Goal: Task Accomplishment & Management: Manage account settings

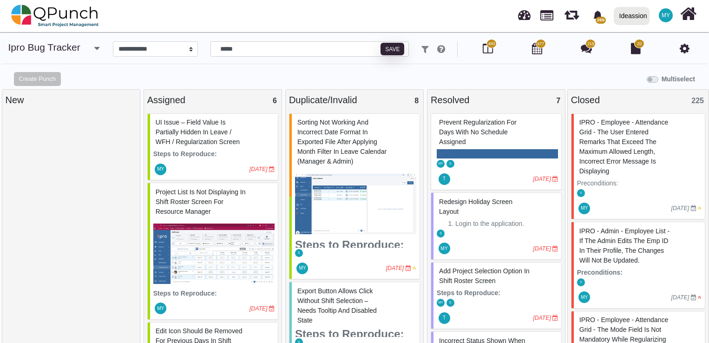
select select "****"
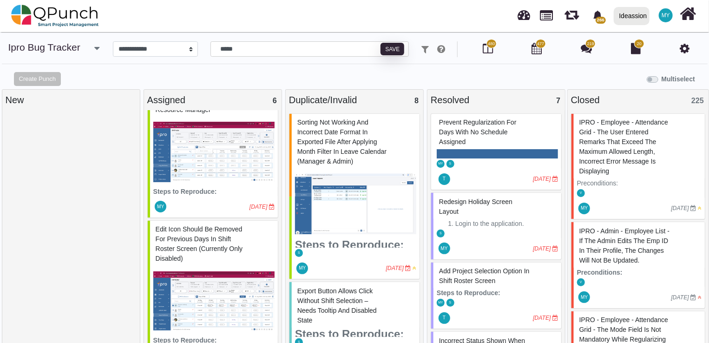
click at [344, 262] on div at bounding box center [348, 268] width 76 height 15
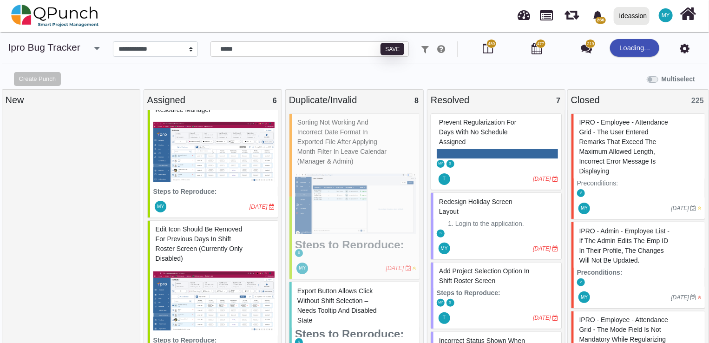
select select "***"
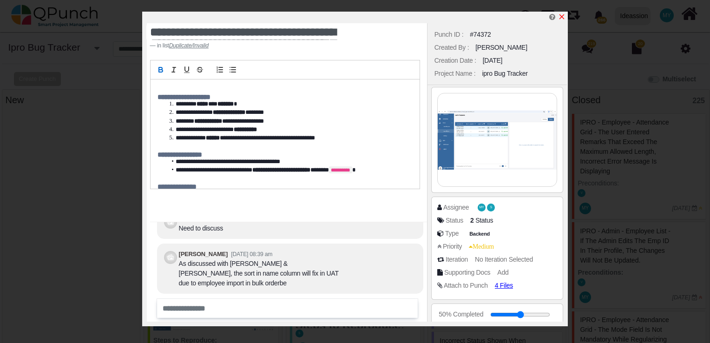
click at [563, 15] on icon "x" at bounding box center [561, 16] width 7 height 7
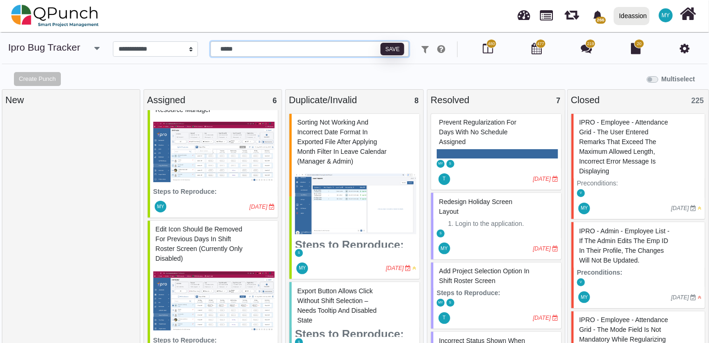
click at [270, 52] on input "*****" at bounding box center [310, 49] width 198 height 16
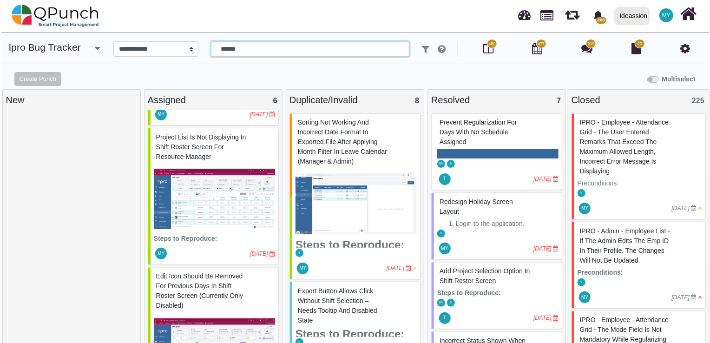
scroll to position [54, 0]
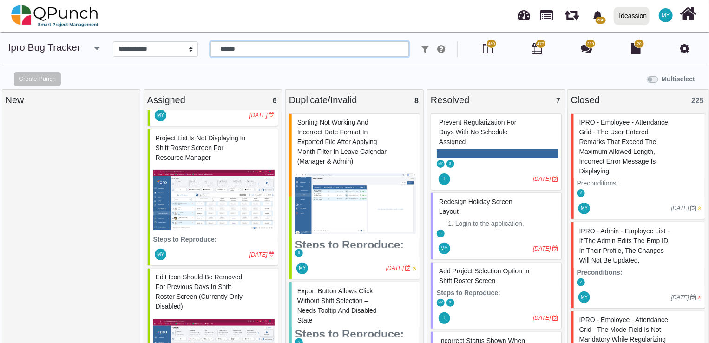
type input "******"
click at [235, 150] on div "Project list is not displaying in Shift Roster screen for Resource Manager" at bounding box center [213, 148] width 121 height 34
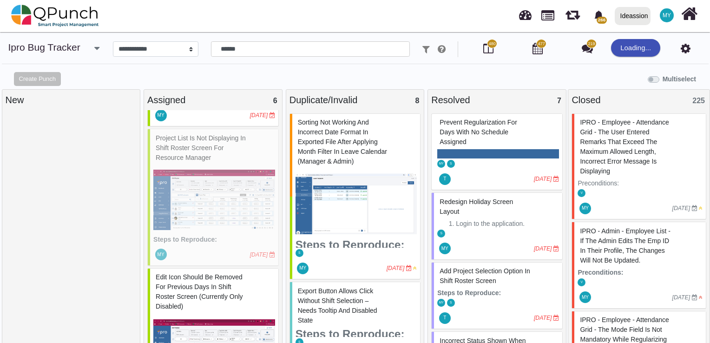
select select "***"
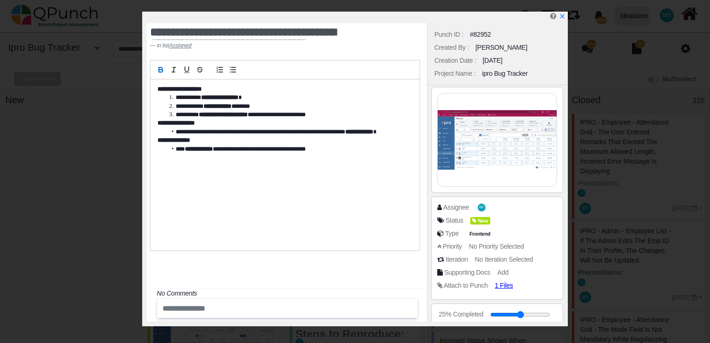
click at [505, 209] on div "Assignee MY" at bounding box center [499, 207] width 125 height 9
click at [481, 209] on span "MY" at bounding box center [483, 208] width 8 height 8
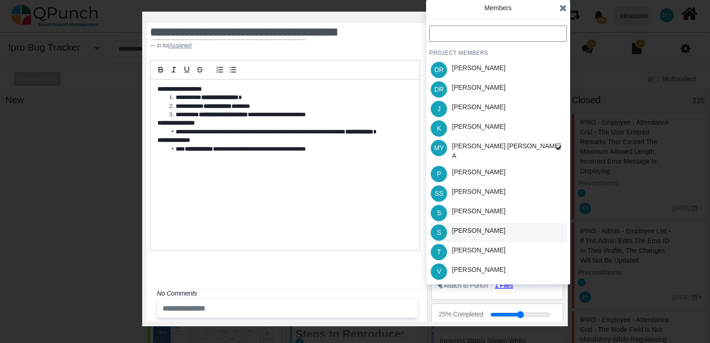
click at [481, 229] on div "S [PERSON_NAME]" at bounding box center [498, 233] width 138 height 20
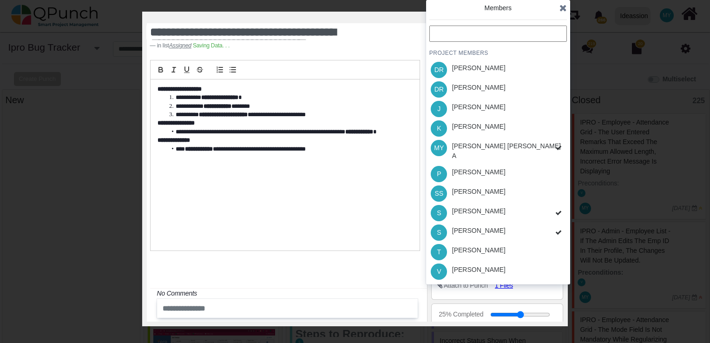
click at [559, 15] on div "Members" at bounding box center [498, 12] width 138 height 19
click at [562, 12] on icon at bounding box center [562, 7] width 7 height 9
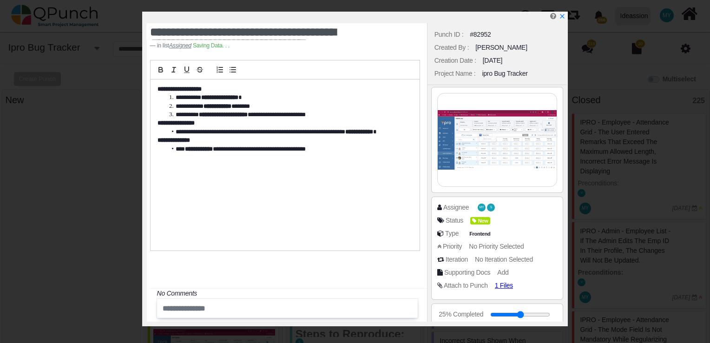
click at [478, 225] on div "Status New" at bounding box center [497, 222] width 120 height 13
click at [511, 225] on div "Status New" at bounding box center [497, 222] width 120 height 13
click at [481, 224] on span "New" at bounding box center [482, 221] width 20 height 8
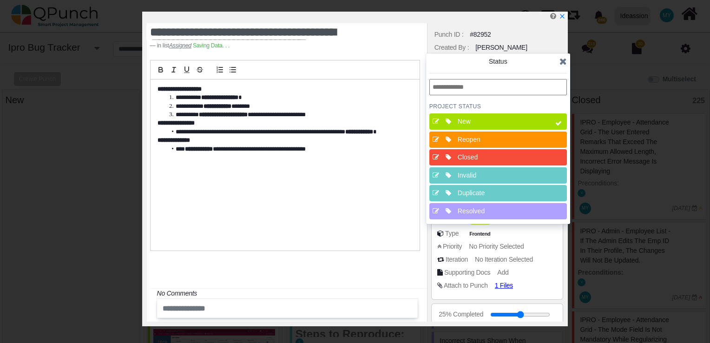
click at [480, 204] on div "Resolved" at bounding box center [500, 211] width 93 height 16
click at [563, 124] on span at bounding box center [558, 123] width 17 height 20
click at [564, 64] on icon at bounding box center [562, 61] width 7 height 9
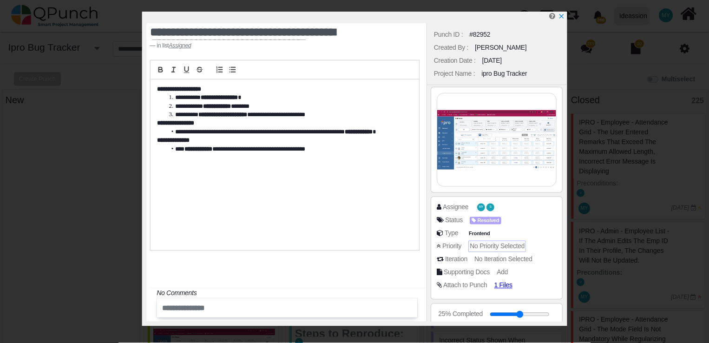
scroll to position [276, 0]
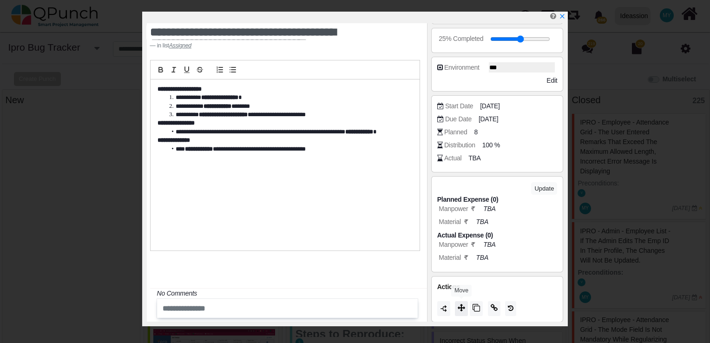
click at [464, 307] on icon at bounding box center [461, 307] width 7 height 7
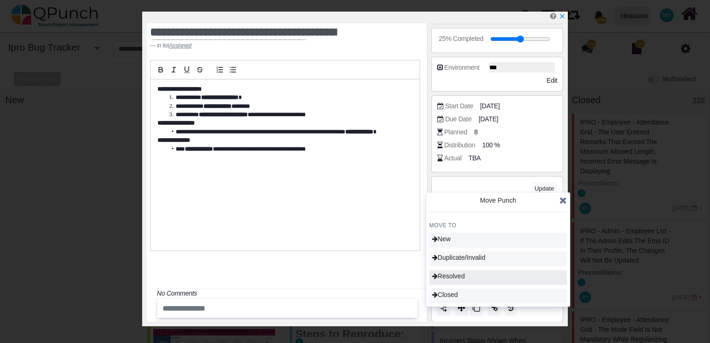
click at [464, 281] on div "Resolved" at bounding box center [498, 277] width 138 height 15
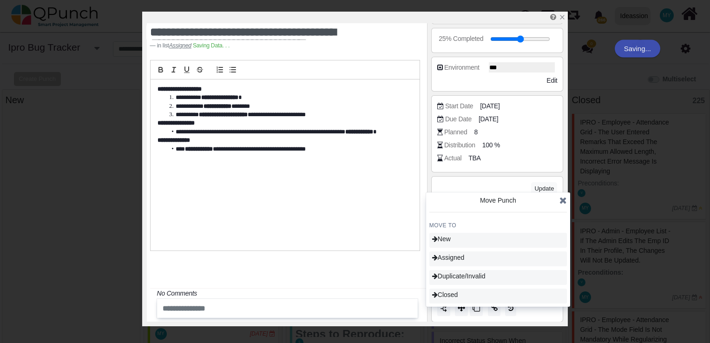
type input "**"
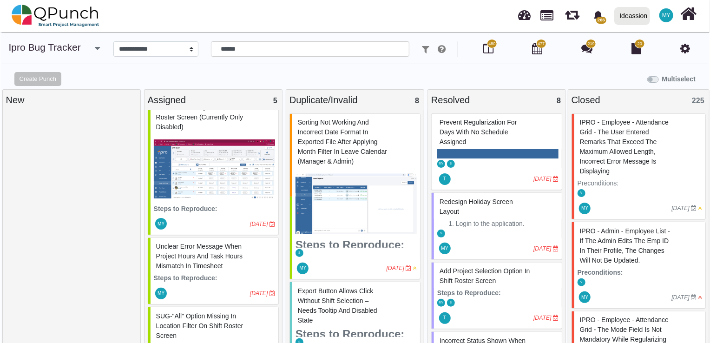
scroll to position [94, 0]
click at [200, 129] on div "Edit icon should be removed for previous days in Shift Roster screen (currently…" at bounding box center [213, 113] width 121 height 44
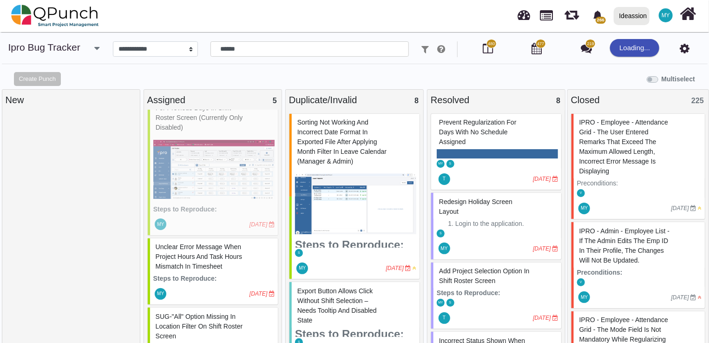
select select "***"
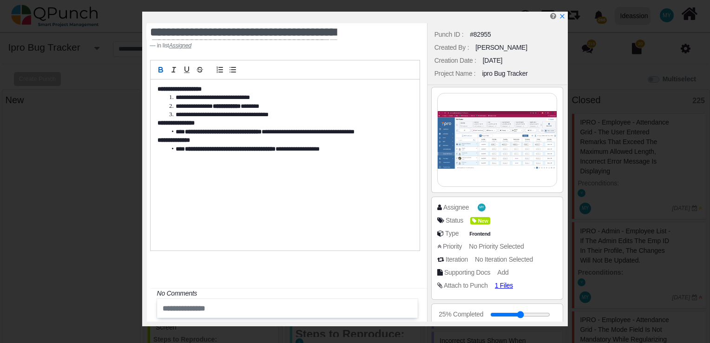
click at [485, 207] on div "Assignee MY" at bounding box center [499, 207] width 125 height 9
click at [482, 208] on span "MY" at bounding box center [483, 207] width 5 height 3
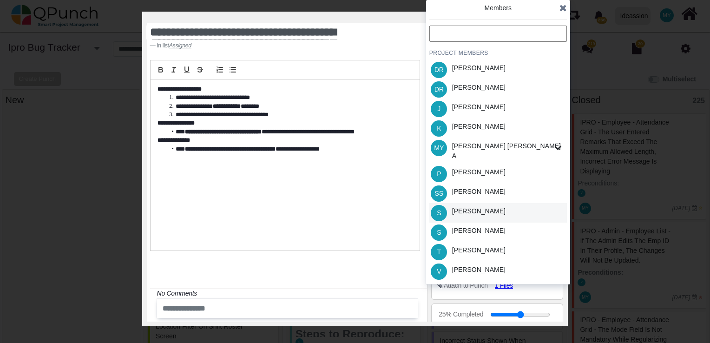
click at [481, 205] on div "S [PERSON_NAME]" at bounding box center [498, 213] width 138 height 20
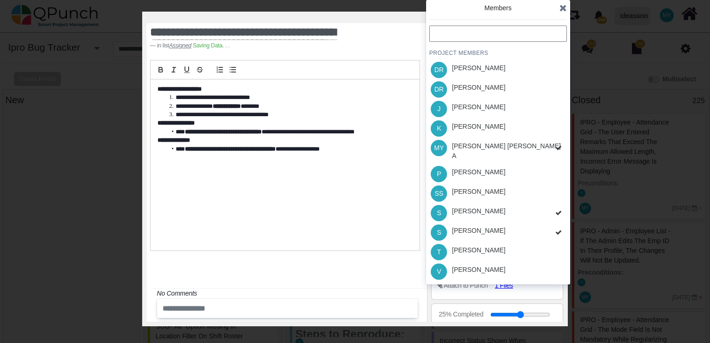
click at [561, 7] on icon at bounding box center [562, 7] width 7 height 9
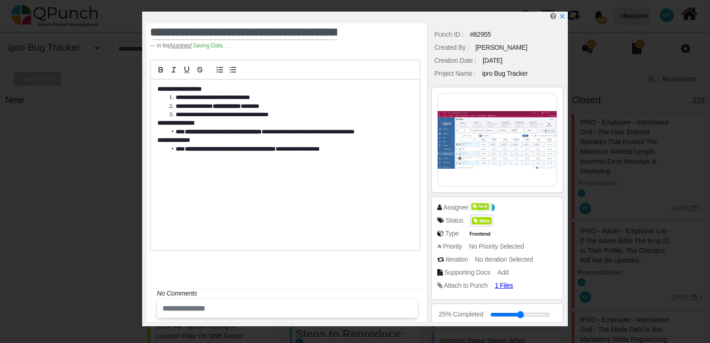
click at [476, 216] on div "New" at bounding box center [482, 221] width 20 height 10
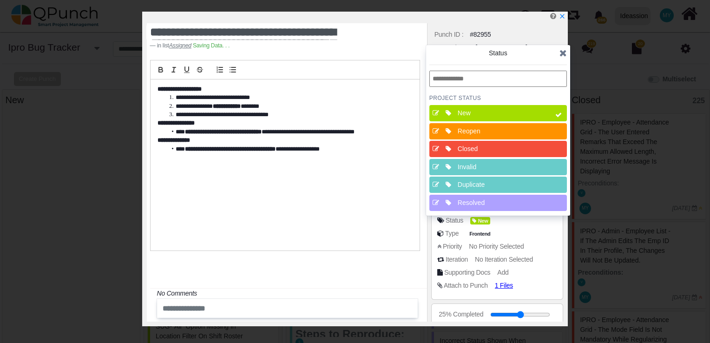
click at [477, 207] on div "Resolved" at bounding box center [500, 203] width 93 height 16
click at [517, 115] on div "New" at bounding box center [501, 113] width 86 height 10
click at [563, 54] on icon at bounding box center [562, 52] width 7 height 9
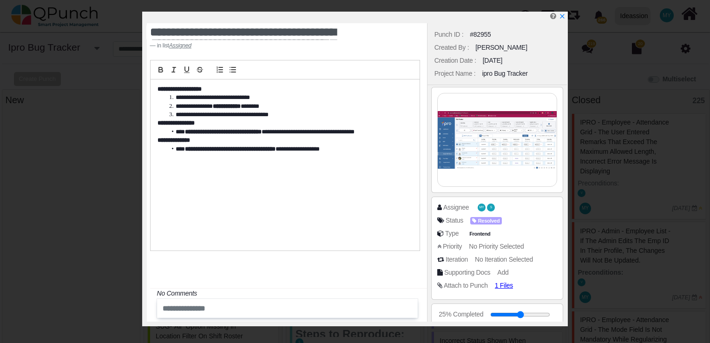
scroll to position [276, 0]
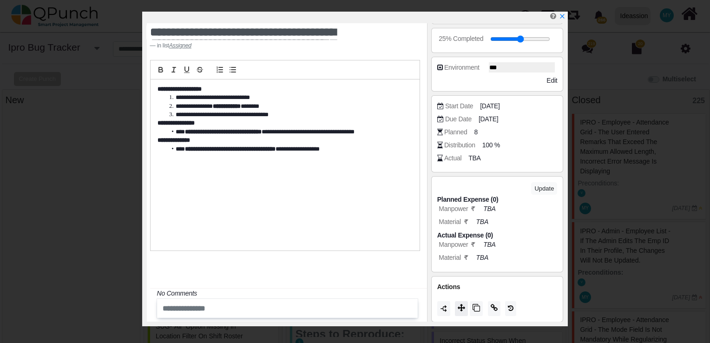
click at [465, 307] on icon at bounding box center [461, 307] width 7 height 7
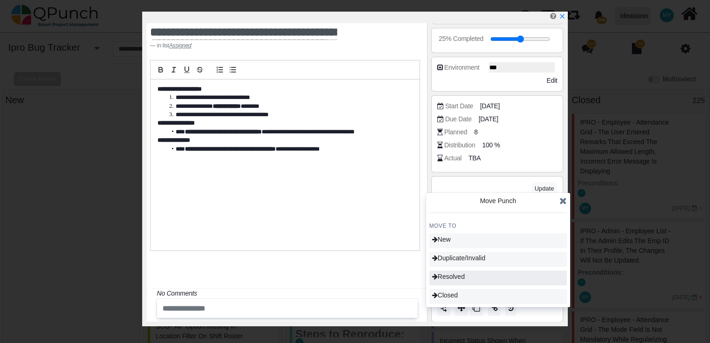
click at [465, 276] on span "Resolved" at bounding box center [448, 276] width 33 height 7
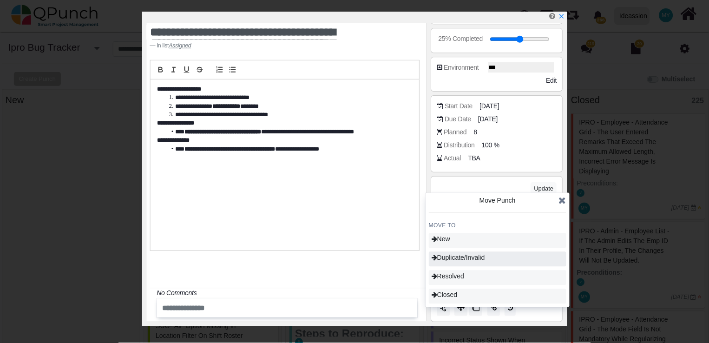
scroll to position [0, 0]
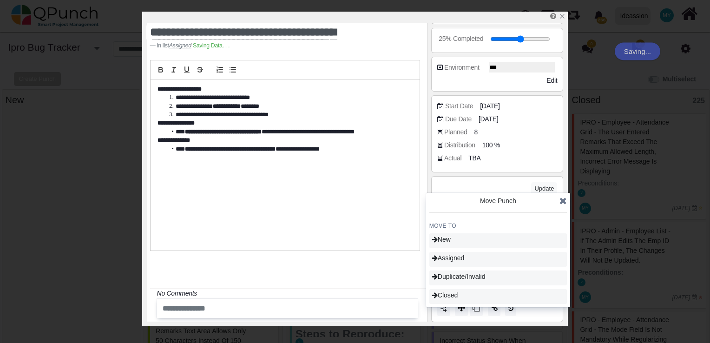
type input "**"
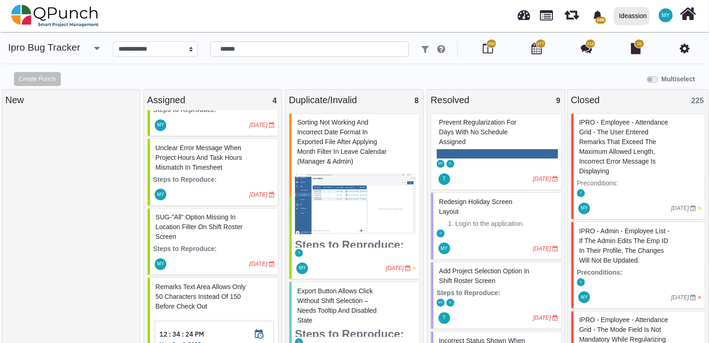
scroll to position [51, 0]
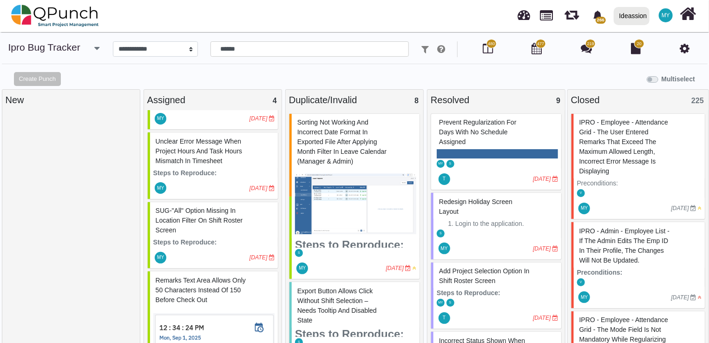
click at [209, 160] on span "Unclear error message when project hours and task hours mismatch in Timesheet" at bounding box center [199, 151] width 87 height 27
select select "***"
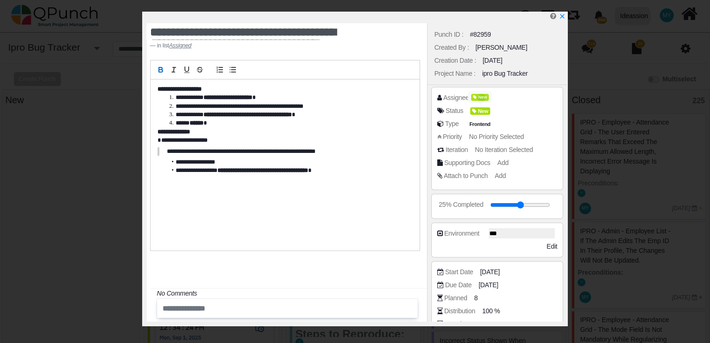
click at [485, 99] on span "New" at bounding box center [480, 97] width 18 height 7
click at [535, 109] on div "Status New" at bounding box center [499, 110] width 125 height 9
click at [477, 96] on span "MY" at bounding box center [482, 98] width 10 height 10
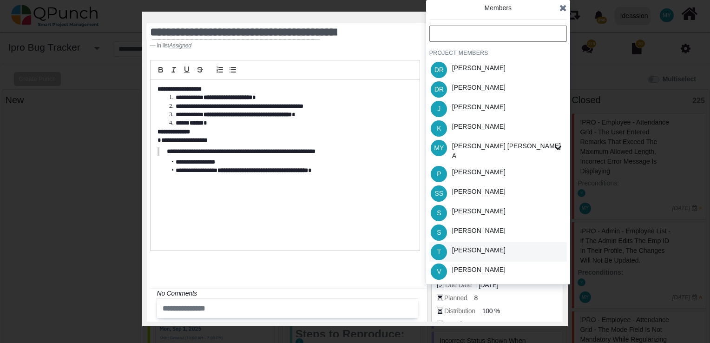
click at [480, 244] on div "T [PERSON_NAME]" at bounding box center [498, 252] width 138 height 20
click at [550, 149] on span at bounding box center [558, 148] width 17 height 20
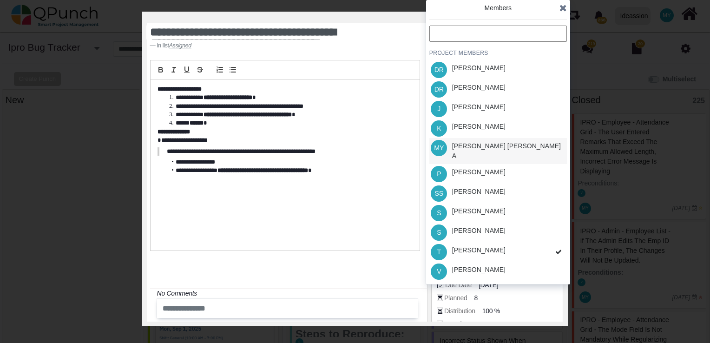
click at [559, 15] on div "Members" at bounding box center [498, 12] width 138 height 19
click at [561, 7] on icon at bounding box center [562, 7] width 7 height 9
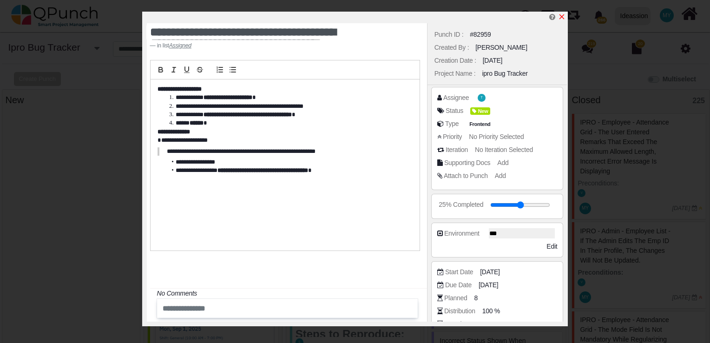
click at [559, 15] on icon "x" at bounding box center [561, 16] width 5 height 5
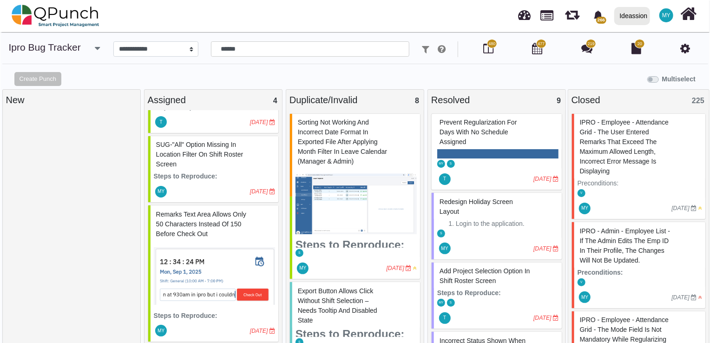
scroll to position [116, 0]
click at [196, 155] on span "SUG-"All" option missing in Location filter on Shift Roster screen" at bounding box center [199, 154] width 87 height 27
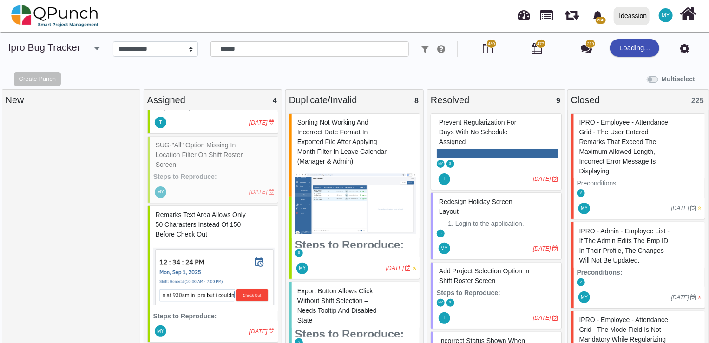
select select "***"
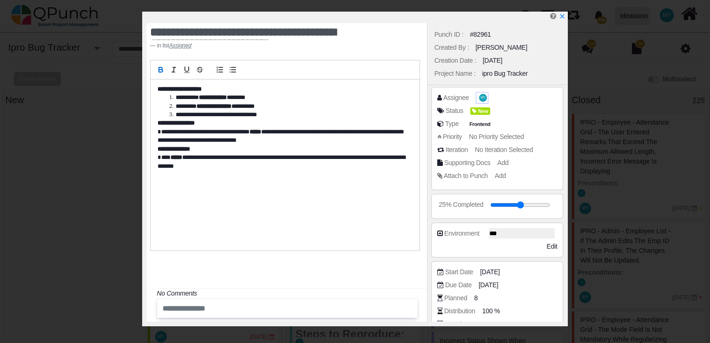
click at [482, 94] on span "MY" at bounding box center [483, 98] width 8 height 8
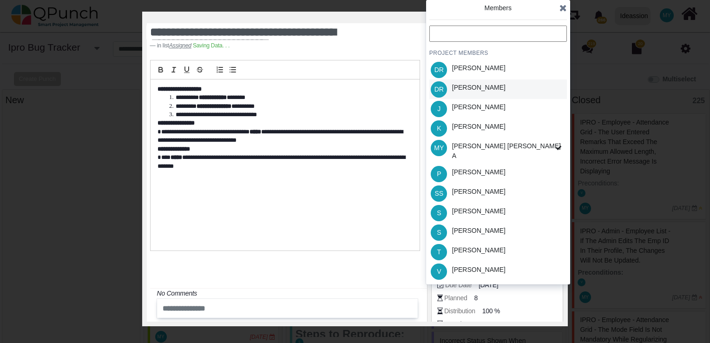
scroll to position [116, 0]
click at [472, 226] on div "[PERSON_NAME]" at bounding box center [478, 231] width 53 height 10
click at [557, 10] on div "Members" at bounding box center [498, 12] width 138 height 19
click at [561, 7] on icon at bounding box center [562, 7] width 7 height 9
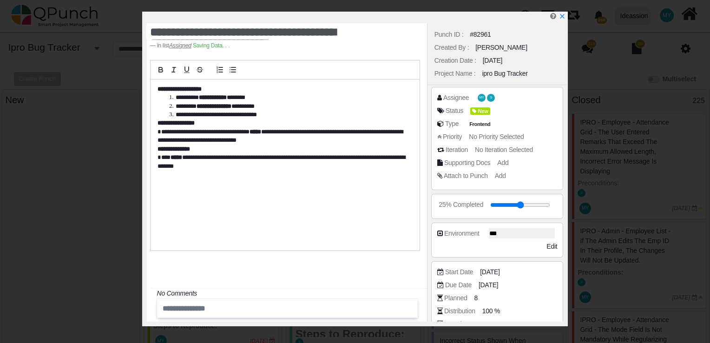
scroll to position [166, 0]
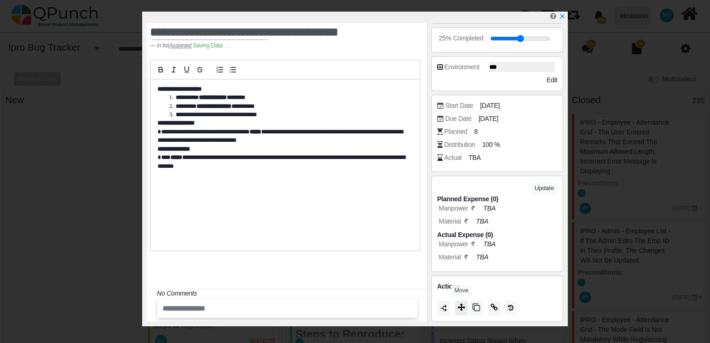
click at [464, 306] on icon at bounding box center [461, 306] width 7 height 7
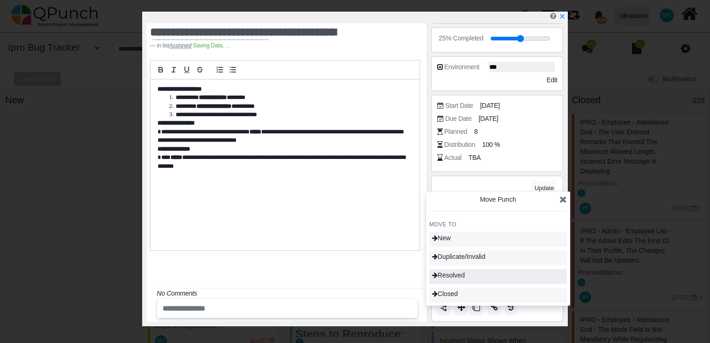
click at [468, 272] on div "Resolved" at bounding box center [498, 276] width 138 height 15
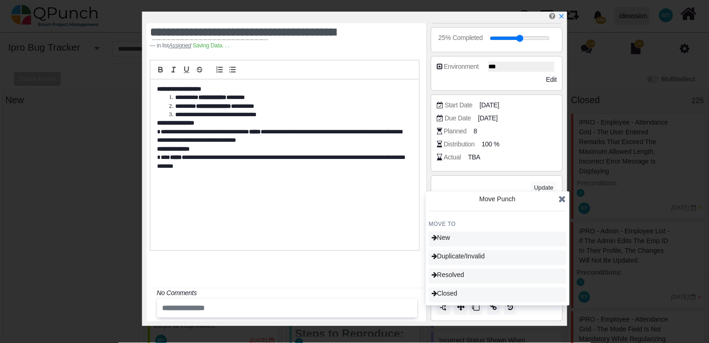
scroll to position [50, 0]
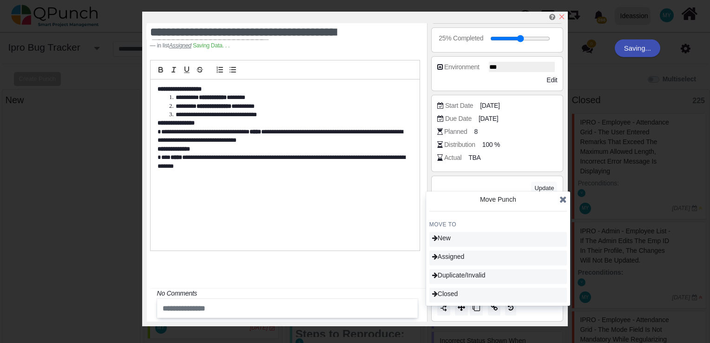
type input "**"
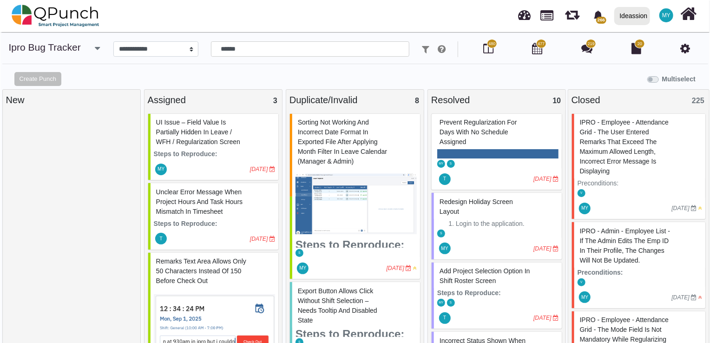
scroll to position [50, 0]
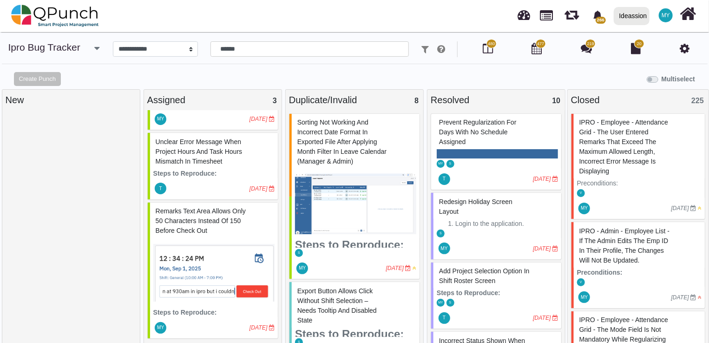
click at [197, 226] on span "Remarks text area allows only 50 characters instead of 150 before Check Out" at bounding box center [201, 220] width 90 height 27
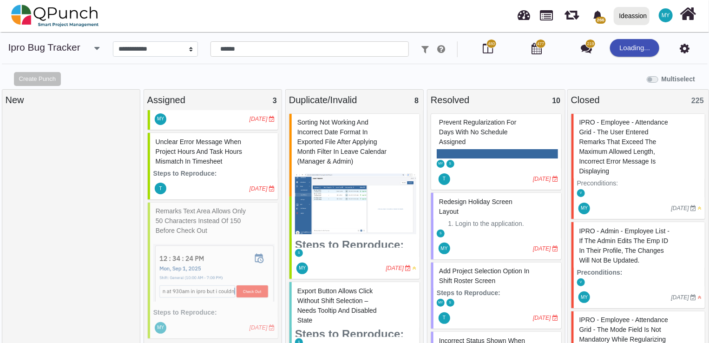
select select "***"
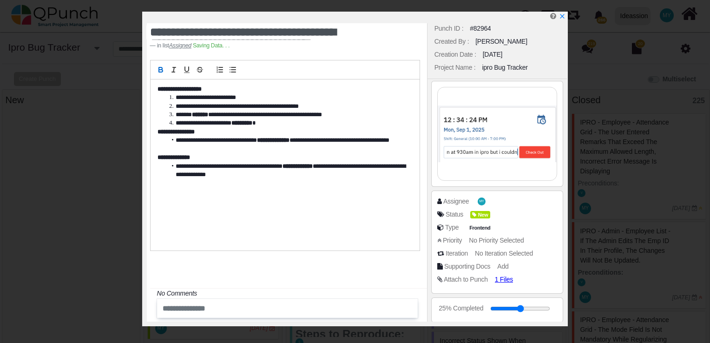
scroll to position [4, 0]
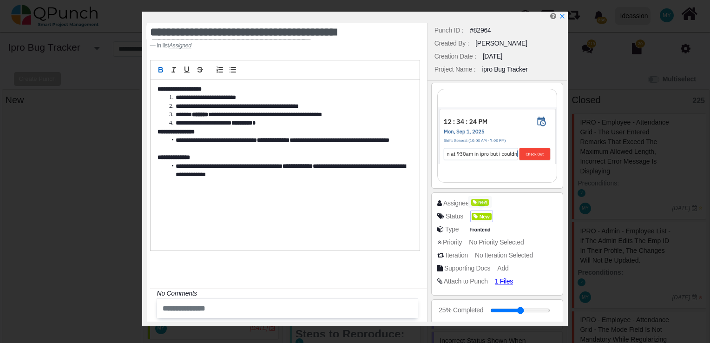
click at [480, 203] on span "New" at bounding box center [480, 202] width 18 height 7
click at [513, 203] on div "Assignee MY" at bounding box center [499, 202] width 125 height 9
click at [480, 200] on span "MY" at bounding box center [483, 203] width 8 height 8
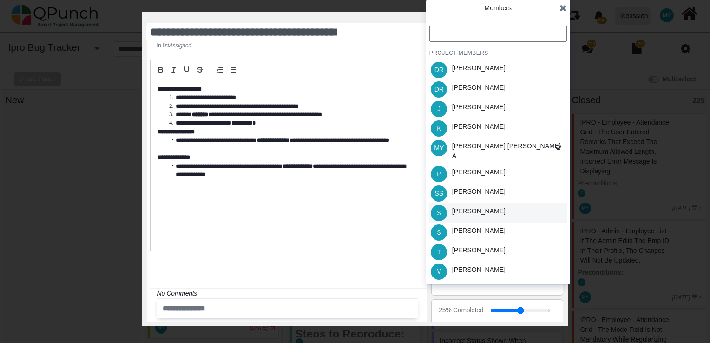
click at [489, 211] on div "S [PERSON_NAME]" at bounding box center [498, 213] width 138 height 20
click at [563, 6] on icon at bounding box center [562, 7] width 7 height 9
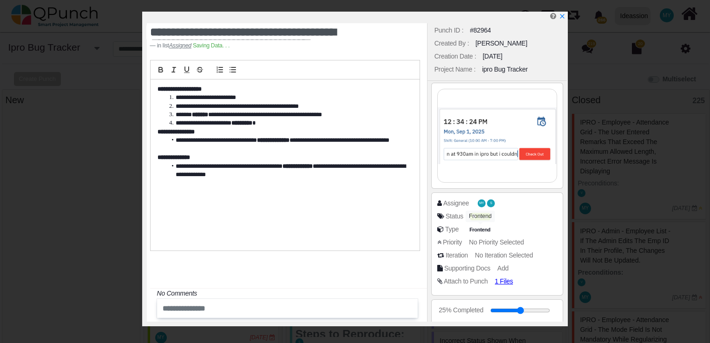
click at [481, 218] on div "Frontend" at bounding box center [480, 217] width 29 height 12
click at [505, 220] on div "Status New" at bounding box center [497, 217] width 120 height 13
click at [476, 219] on span "New" at bounding box center [482, 217] width 20 height 8
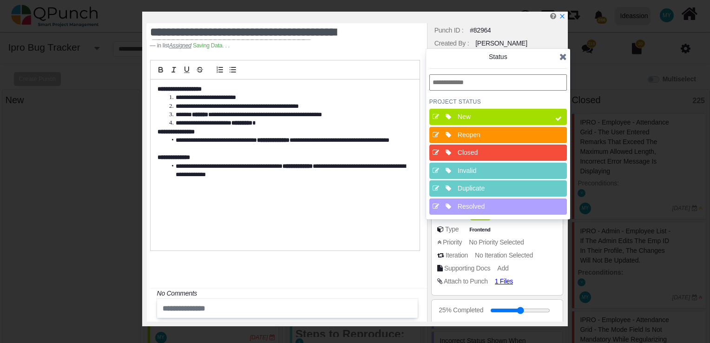
click at [486, 206] on div "Resolved" at bounding box center [501, 207] width 86 height 10
click at [560, 118] on icon at bounding box center [558, 118] width 7 height 7
click at [563, 56] on icon at bounding box center [562, 56] width 7 height 9
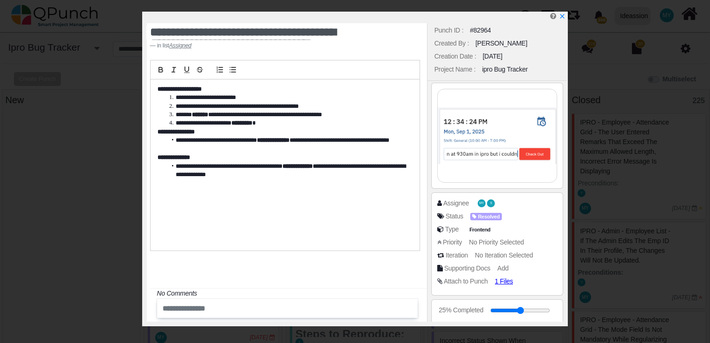
scroll to position [276, 0]
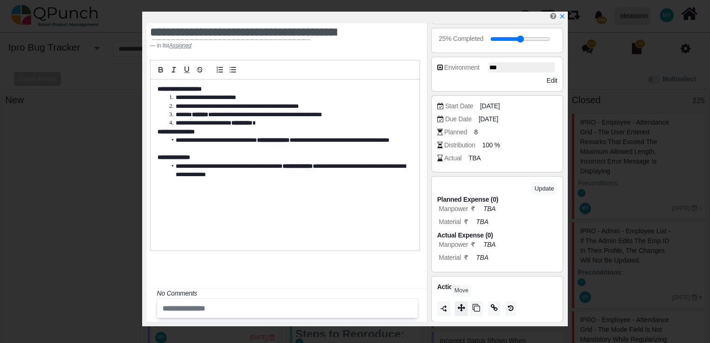
click at [463, 304] on icon at bounding box center [461, 307] width 7 height 7
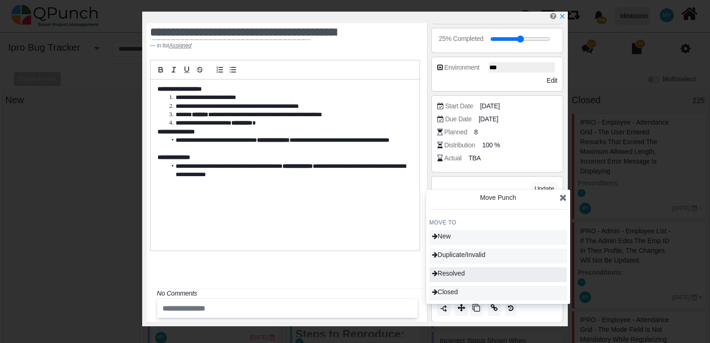
click at [462, 276] on span "Resolved" at bounding box center [448, 273] width 33 height 7
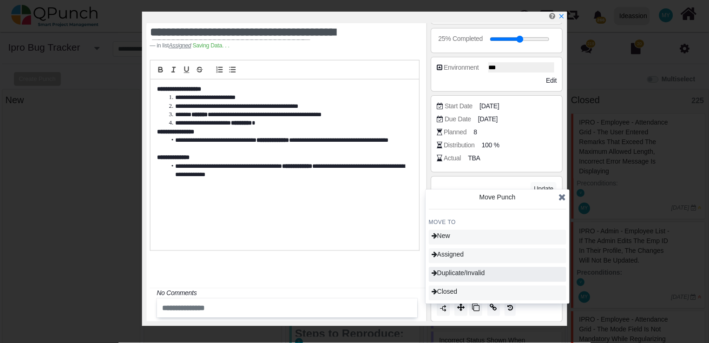
scroll to position [6, 0]
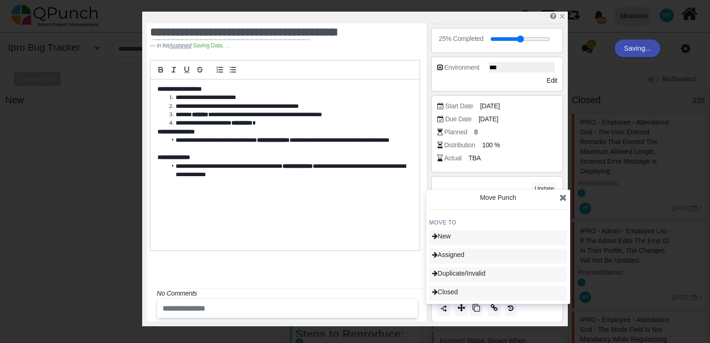
type input "**"
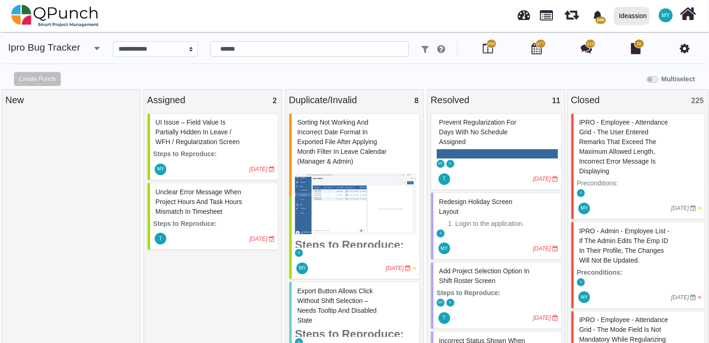
click at [416, 18] on div "266 Notification Clear UI Issue – Field value is partially hidden in [PERSON_NA…" at bounding box center [504, 15] width 388 height 31
